Goal: Task Accomplishment & Management: Manage account settings

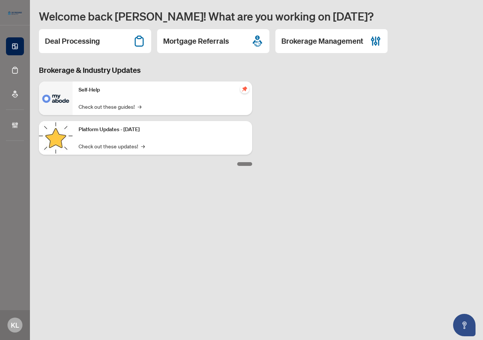
click at [289, 43] on h2 "Brokerage Management" at bounding box center [322, 41] width 82 height 10
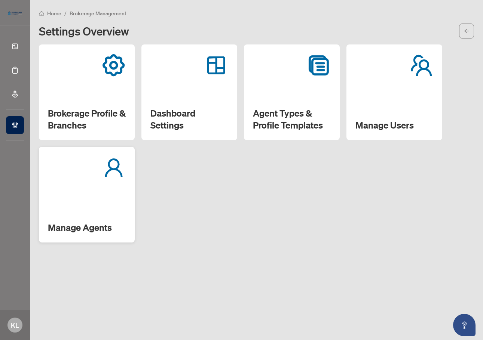
click at [116, 206] on div "Manage Agents" at bounding box center [87, 195] width 96 height 96
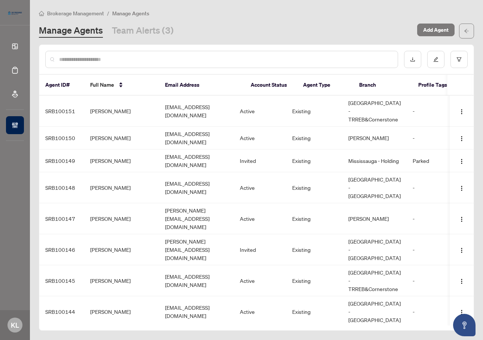
click at [205, 59] on input "text" at bounding box center [225, 59] width 332 height 8
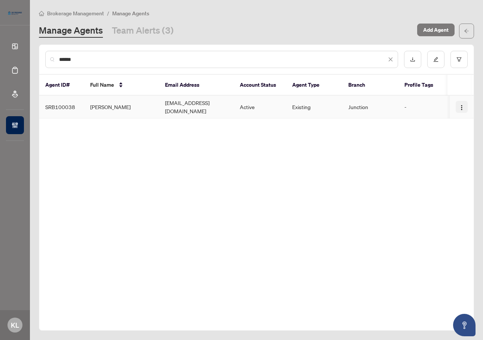
type input "******"
click at [463, 107] on img "button" at bounding box center [461, 108] width 6 height 6
click at [327, 166] on div "****** Agent ID# Full Name Email Address Account Status Agent Type Branch Profi…" at bounding box center [256, 188] width 435 height 286
click at [66, 12] on span "Brokerage Management" at bounding box center [75, 13] width 57 height 7
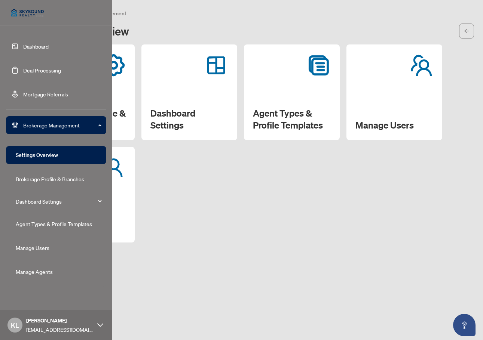
click at [30, 45] on link "Dashboard" at bounding box center [35, 46] width 25 height 7
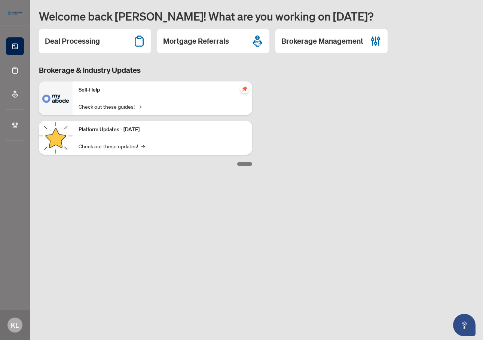
click at [350, 101] on div "Brokerage & Industry Updates Self-Help Check out these guides! → Platform Updat…" at bounding box center [256, 115] width 444 height 101
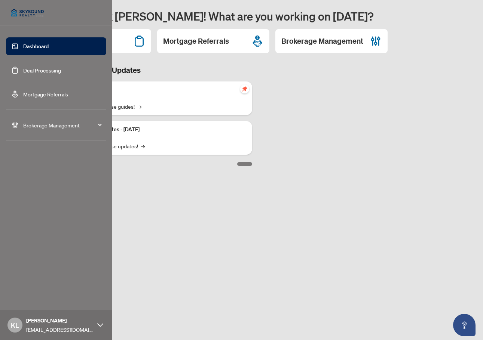
click at [21, 324] on span "KL" at bounding box center [14, 325] width 15 height 15
click at [27, 300] on span "Logout" at bounding box center [30, 297] width 17 height 12
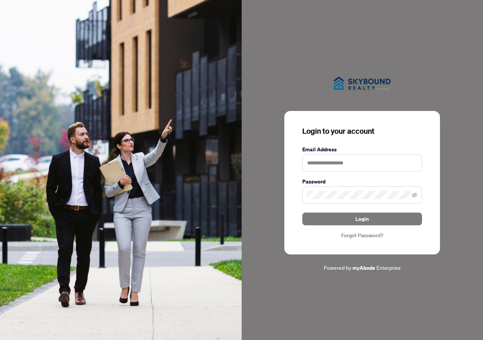
click at [136, 101] on img at bounding box center [121, 170] width 242 height 340
